Goal: Information Seeking & Learning: Find specific fact

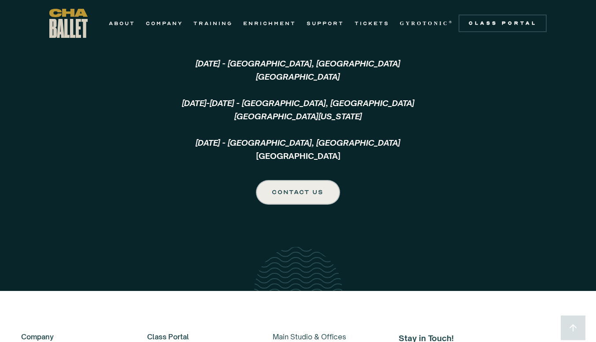
scroll to position [2050, 0]
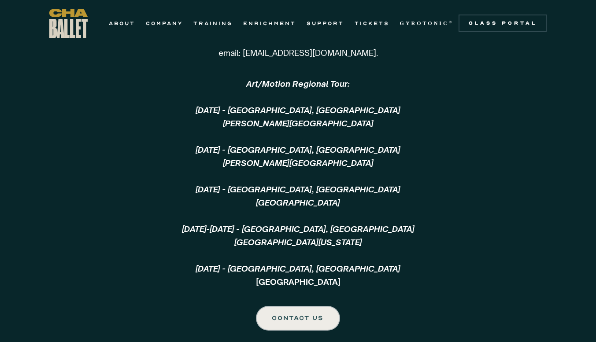
click at [471, 244] on div "Touring Those interested in booking Chattanooga Ballet for a tour should email:…" at bounding box center [298, 153] width 596 height 355
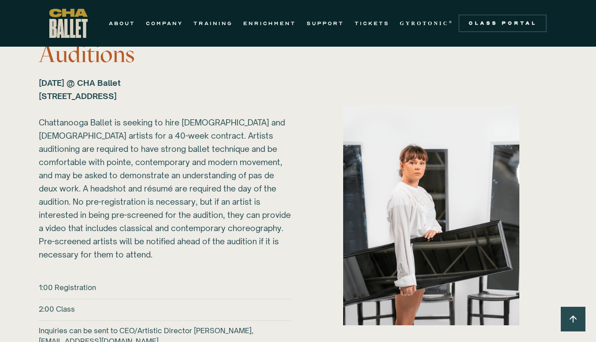
scroll to position [1105, 0]
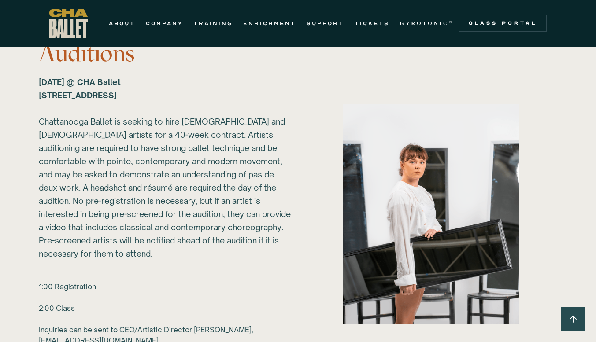
drag, startPoint x: 141, startPoint y: 80, endPoint x: 208, endPoint y: 94, distance: 68.4
click at [208, 94] on div "[DATE] @ CHA Ballet [STREET_ADDRESS] ‍ Chattanooga Ballet is seeking to hire [D…" at bounding box center [165, 167] width 252 height 185
copy strong "CHA Ballet [STREET_ADDRESS]"
click at [199, 112] on div "[DATE] @ CHA Ballet [STREET_ADDRESS] ‍ Chattanooga Ballet is seeking to hire [D…" at bounding box center [165, 167] width 252 height 185
click at [38, 93] on div "2026-27 Auditions [DATE] @ CHA Ballet [STREET_ADDRESS] ‍ Chattanooga Ballet is …" at bounding box center [298, 214] width 554 height 387
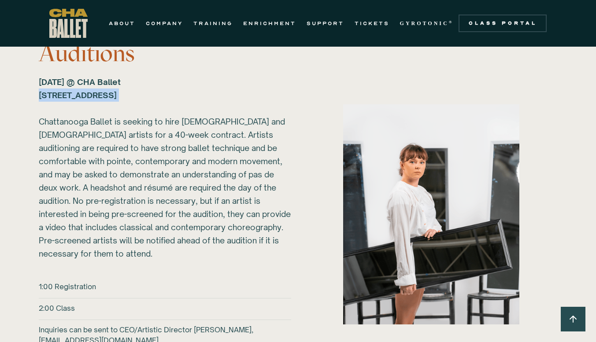
drag, startPoint x: 41, startPoint y: 94, endPoint x: 203, endPoint y: 105, distance: 162.0
click at [203, 105] on div "[DATE] @ CHA Ballet [STREET_ADDRESS] ‍ Chattanooga Ballet is seeking to hire [D…" at bounding box center [165, 167] width 252 height 185
copy strong "[STREET_ADDRESS] ‍"
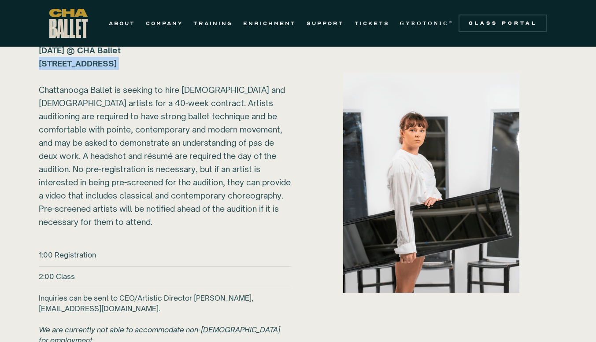
scroll to position [1137, 0]
click at [251, 240] on div "2026-27 Auditions [DATE] @ CHA Ballet [STREET_ADDRESS] ‍ Chattanooga Ballet is …" at bounding box center [165, 174] width 252 height 370
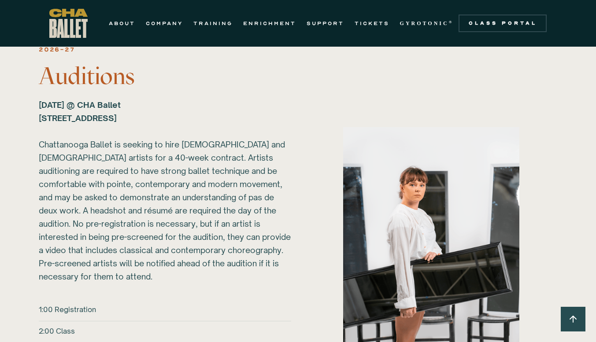
scroll to position [1103, 0]
